Goal: Task Accomplishment & Management: Use online tool/utility

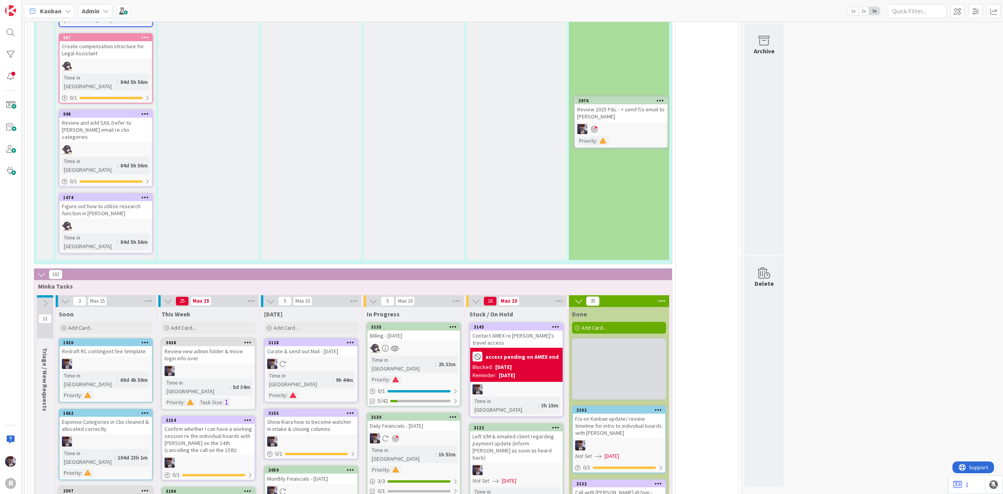
scroll to position [1795, 0]
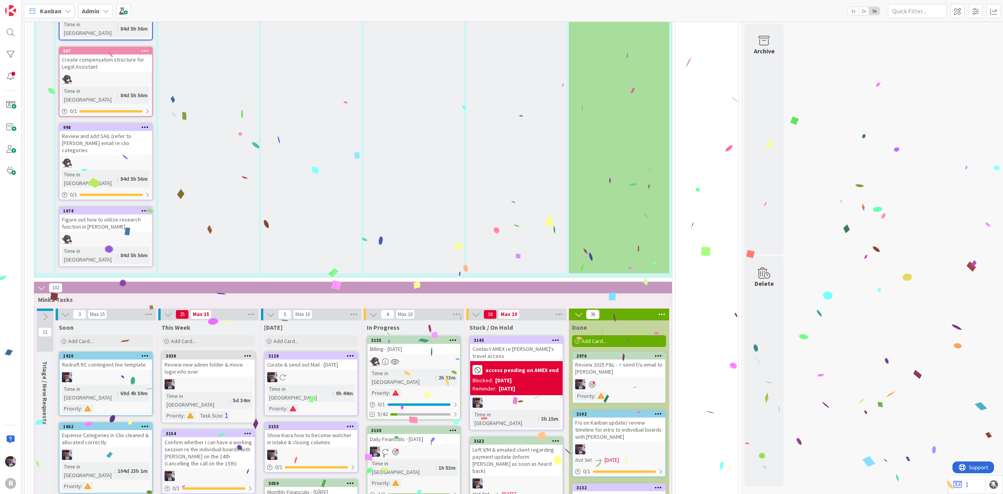
click at [433, 426] on div "3130 Daily Financials - [DATE] Time in Column : 1h 53m Priority : 3 / 3 0/1" at bounding box center [414, 468] width 94 height 84
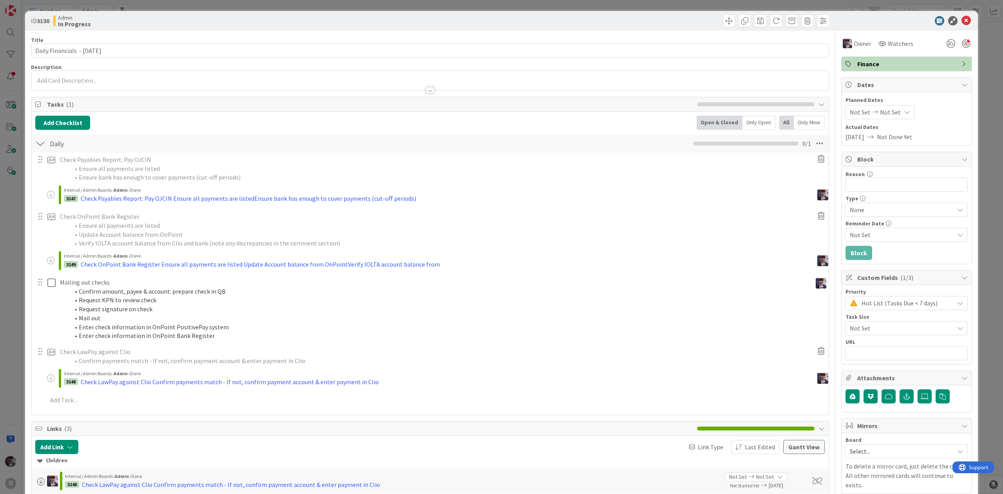
click at [63, 237] on ol "Ensure all payments are listed Update Account balance from OnPoint Verify IOLTA…" at bounding box center [434, 234] width 749 height 27
click at [11, 239] on div "ID 3130 Admin In Progress Title 30 / 128 Daily Financials - [DATE] Description …" at bounding box center [501, 247] width 1003 height 494
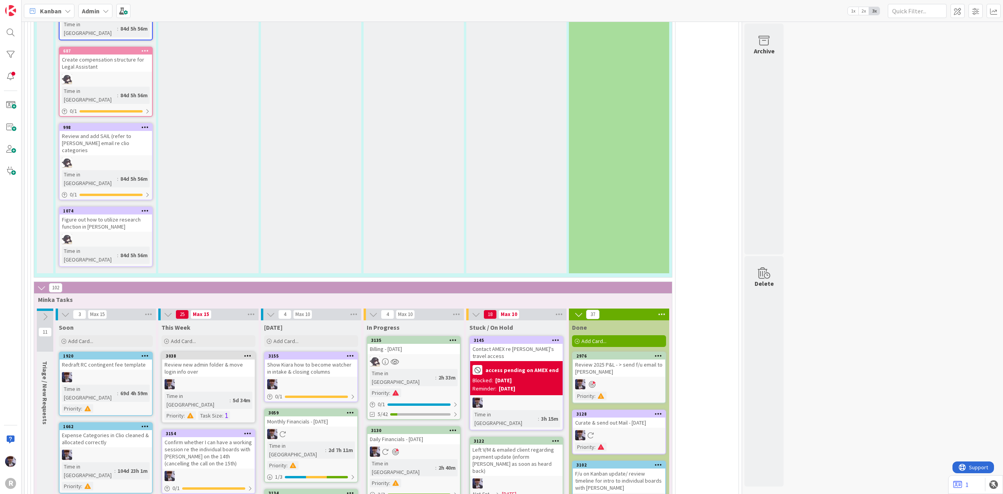
click at [422, 426] on div "3130 Daily Financials - [DATE] Time in Column : 2h 40m Priority : 3 / 3 0/1" at bounding box center [414, 468] width 94 height 84
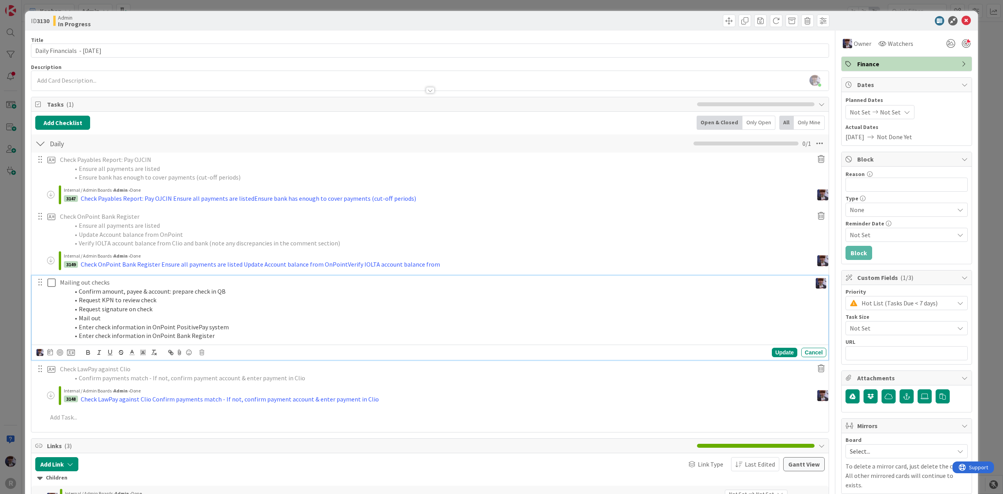
click at [100, 304] on li "Request KPN to review check" at bounding box center [438, 299] width 739 height 9
click at [200, 353] on icon at bounding box center [201, 352] width 5 height 5
click at [212, 384] on div "Delete" at bounding box center [221, 385] width 29 height 14
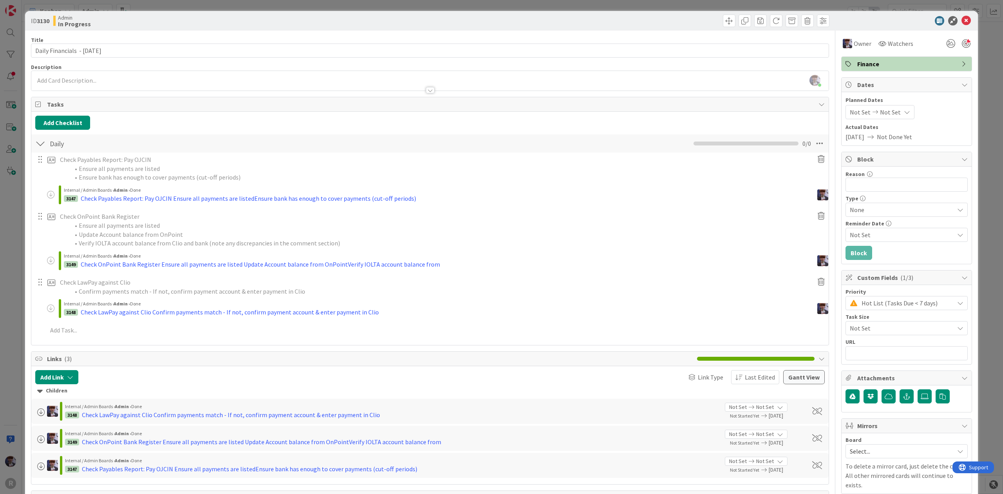
click at [16, 293] on div "ID 3130 Admin In Progress Title 30 / 128 Daily Financials - [DATE] Description …" at bounding box center [501, 247] width 1003 height 494
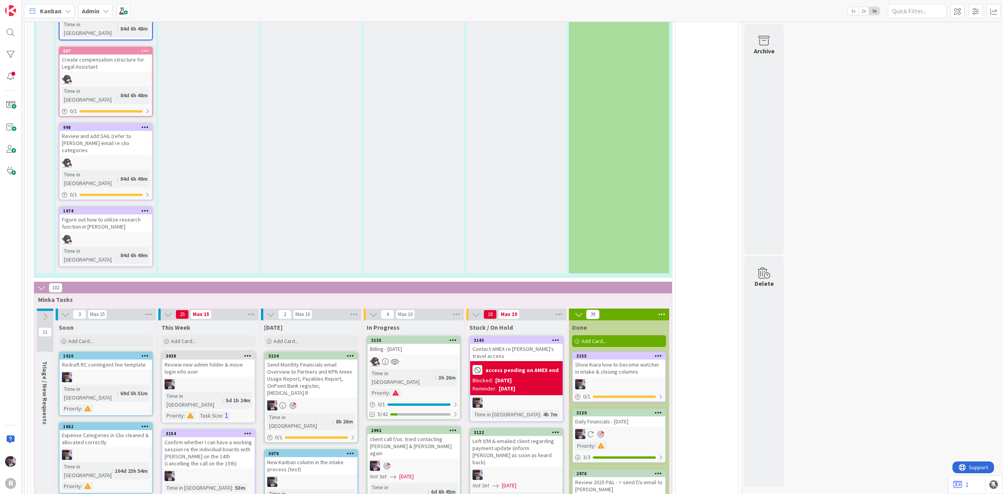
click at [302, 359] on div "Send Monthly Financials email Overview to Partners and KPN Amex Usage Report, P…" at bounding box center [311, 378] width 92 height 38
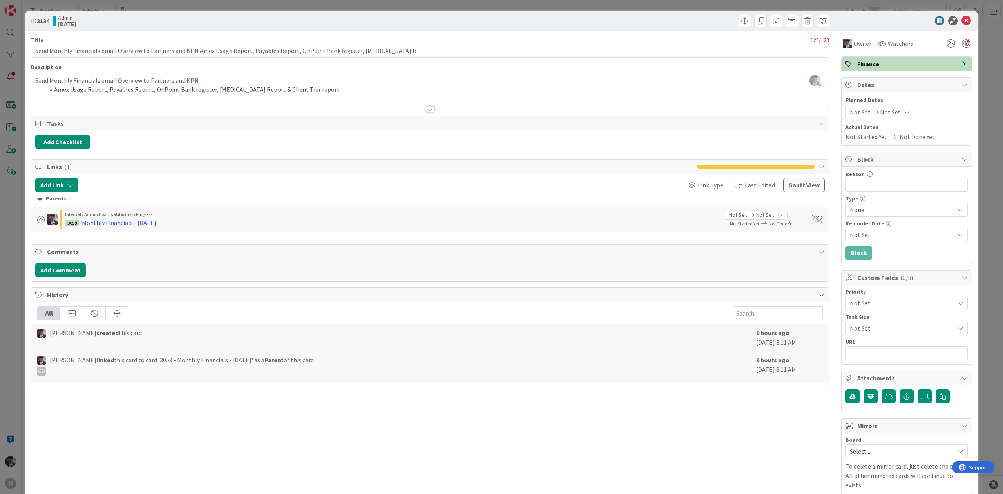
click at [9, 202] on div "ID 3134 Admin [DATE] Title 128 / 128 Send Monthly Financials email Overview to …" at bounding box center [501, 247] width 1003 height 494
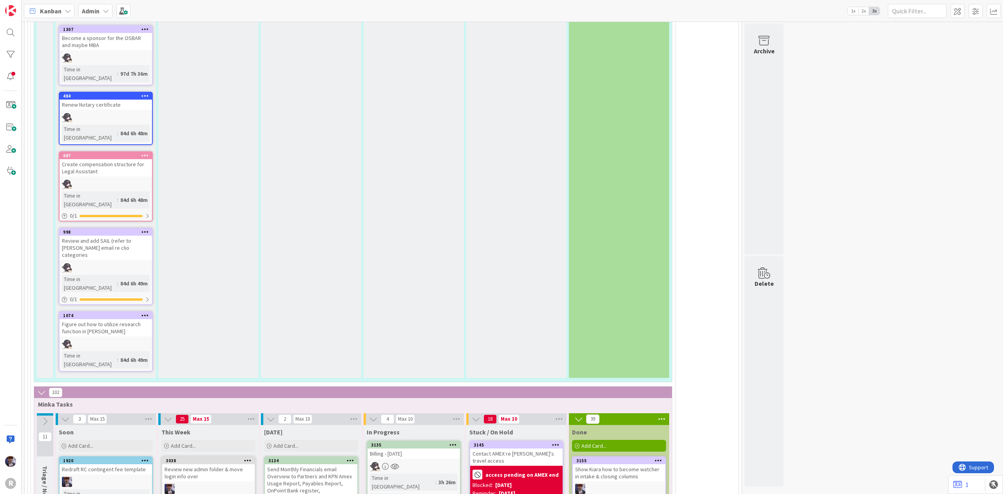
scroll to position [1742, 0]
